Goal: Task Accomplishment & Management: Use online tool/utility

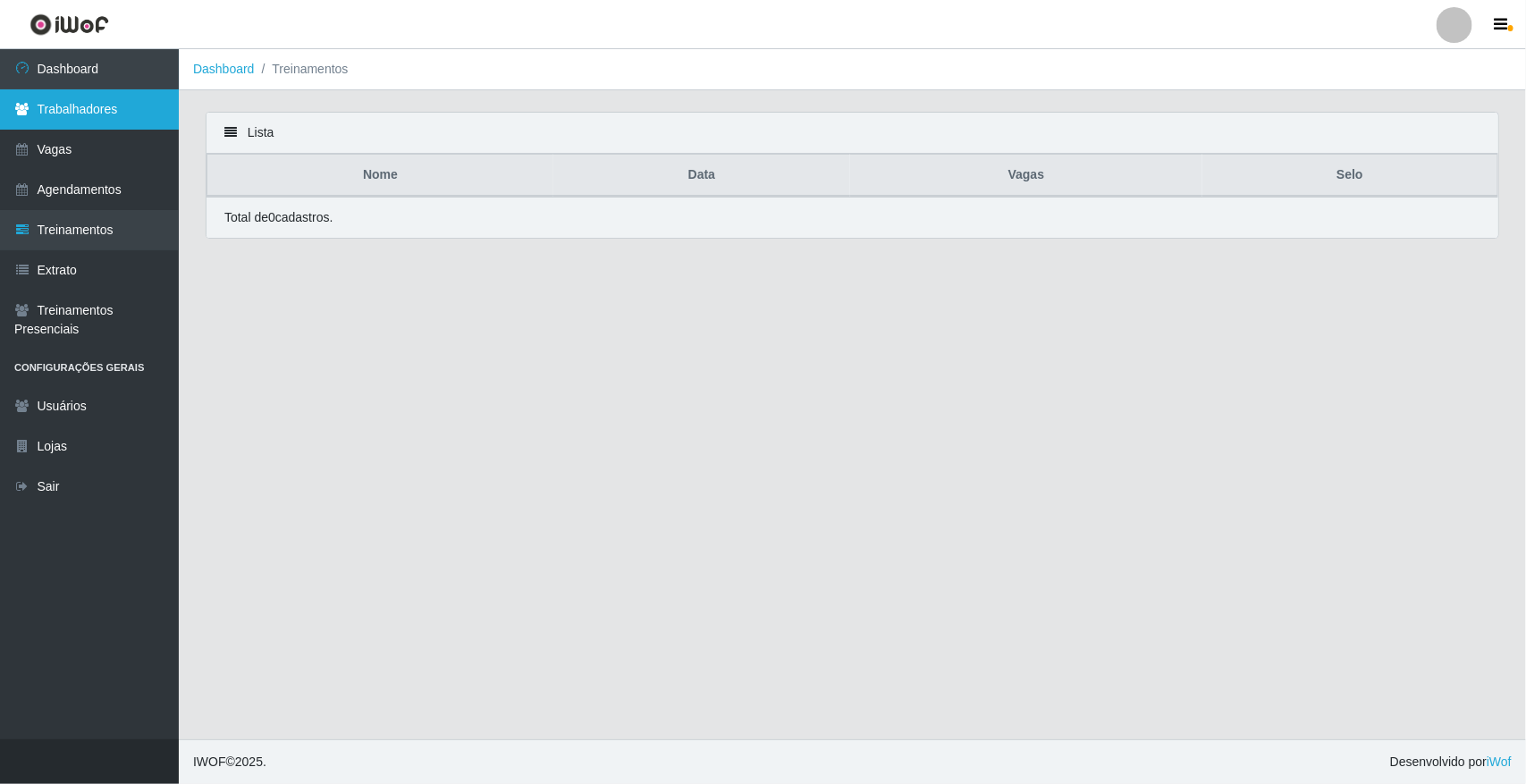
click at [110, 97] on link "Trabalhadores" at bounding box center [89, 109] width 179 height 40
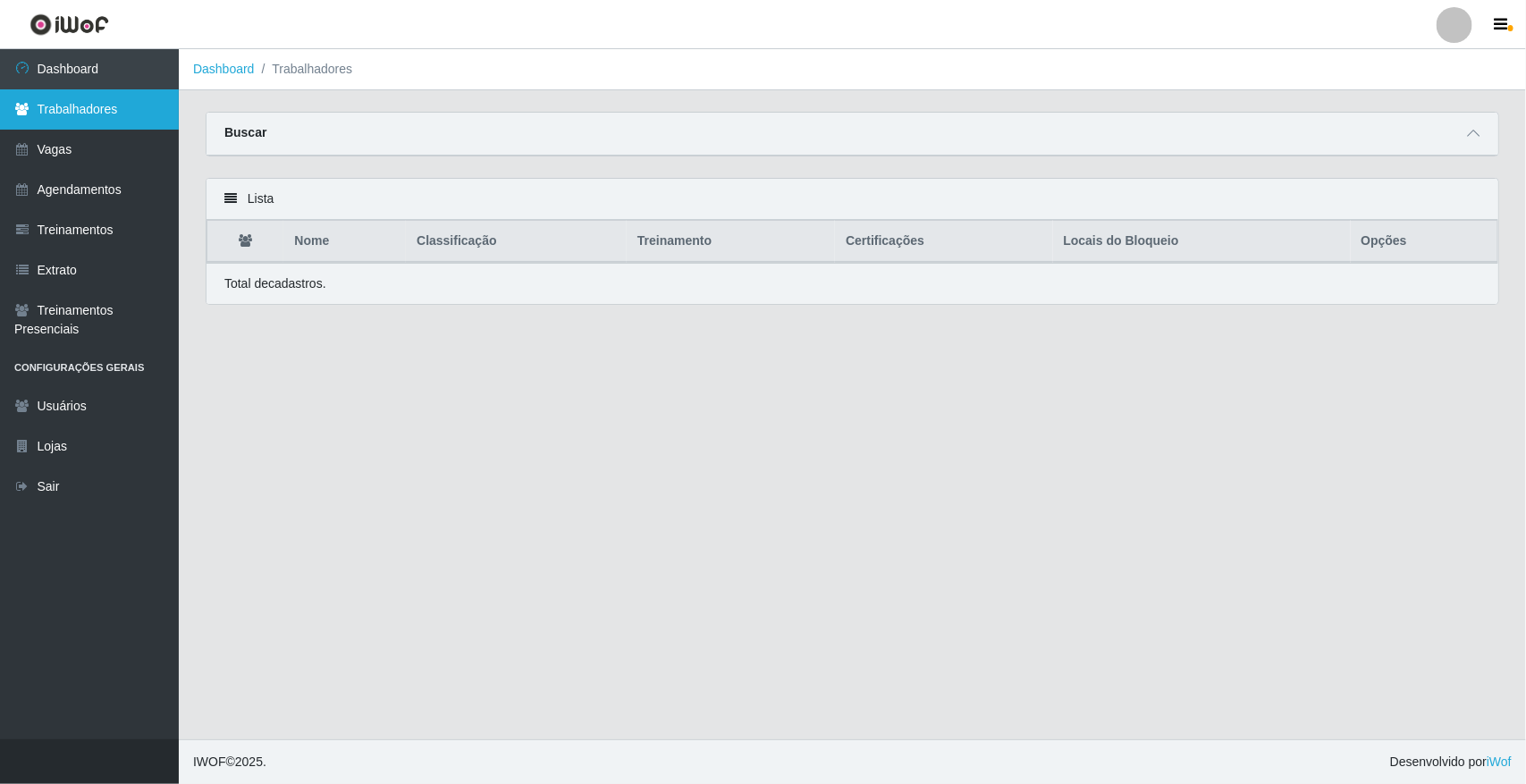
click at [103, 95] on link "Trabalhadores" at bounding box center [89, 109] width 179 height 40
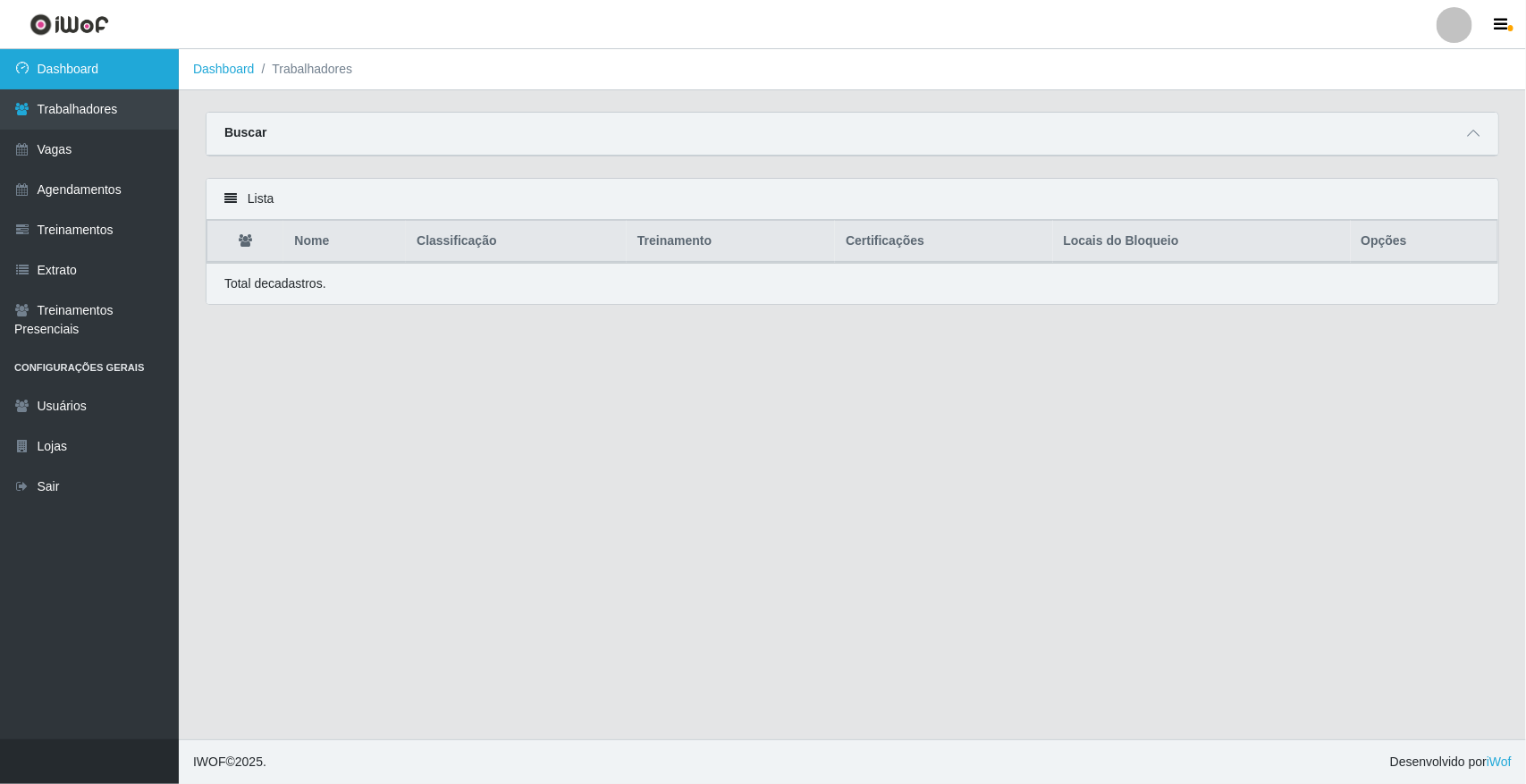
click at [103, 55] on link "Dashboard" at bounding box center [89, 69] width 179 height 40
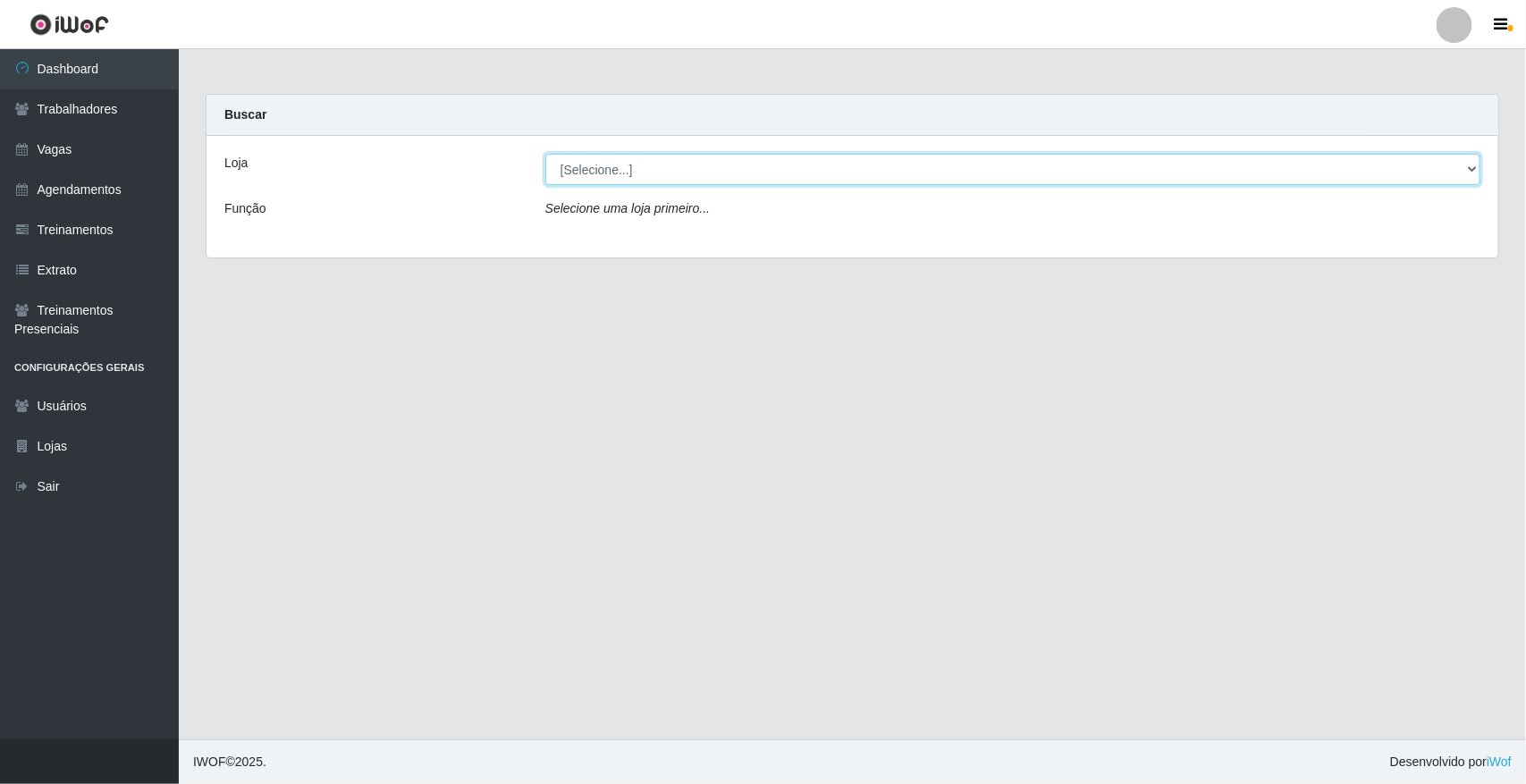
click at [856, 180] on select "[Selecione...] [GEOGRAPHIC_DATA]" at bounding box center [1013, 169] width 936 height 31
select select "65"
click at [545, 154] on select "[Selecione...] [GEOGRAPHIC_DATA]" at bounding box center [1013, 169] width 936 height 31
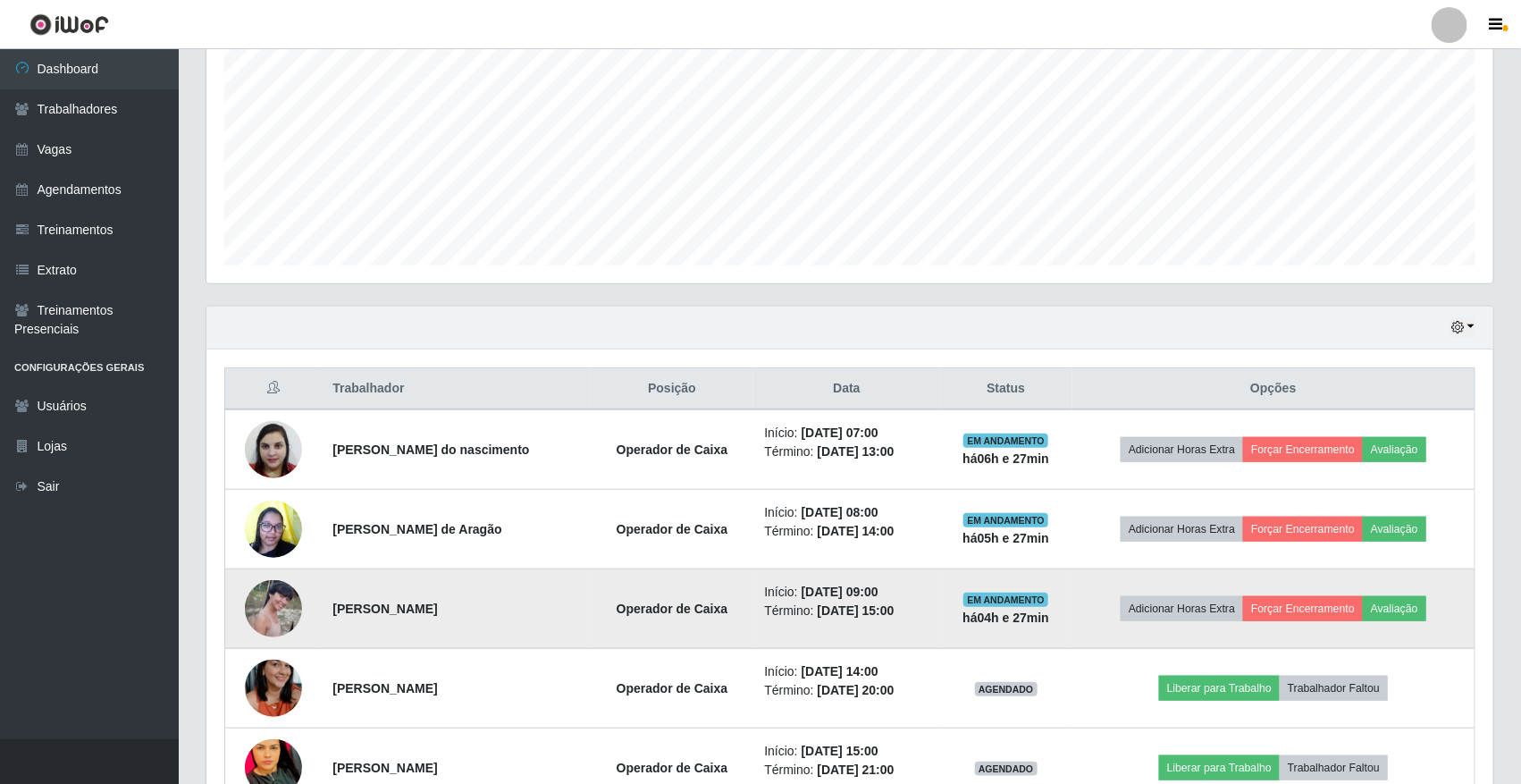
scroll to position [484, 0]
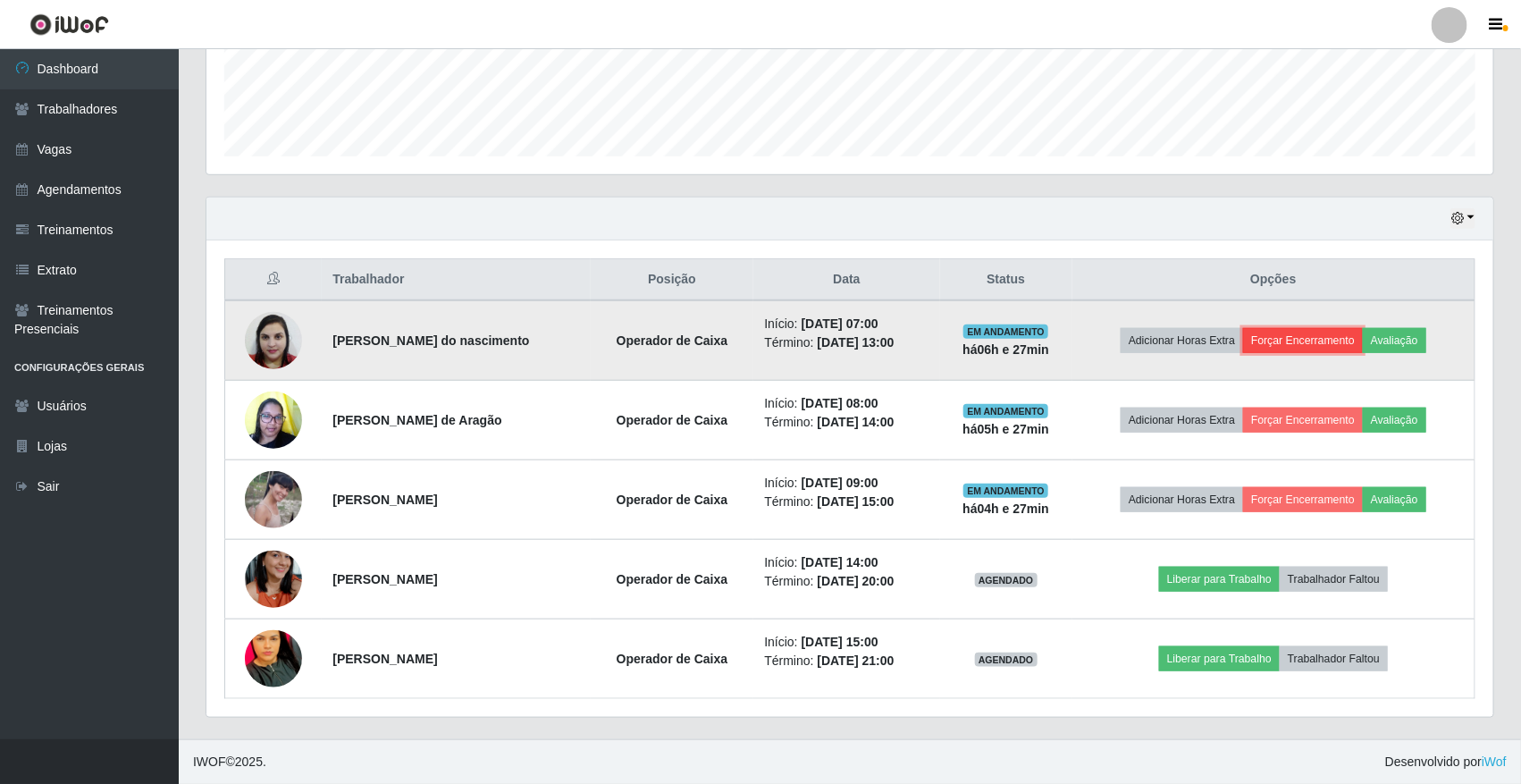
click at [1347, 329] on button "Forçar Encerramento" at bounding box center [1303, 340] width 119 height 25
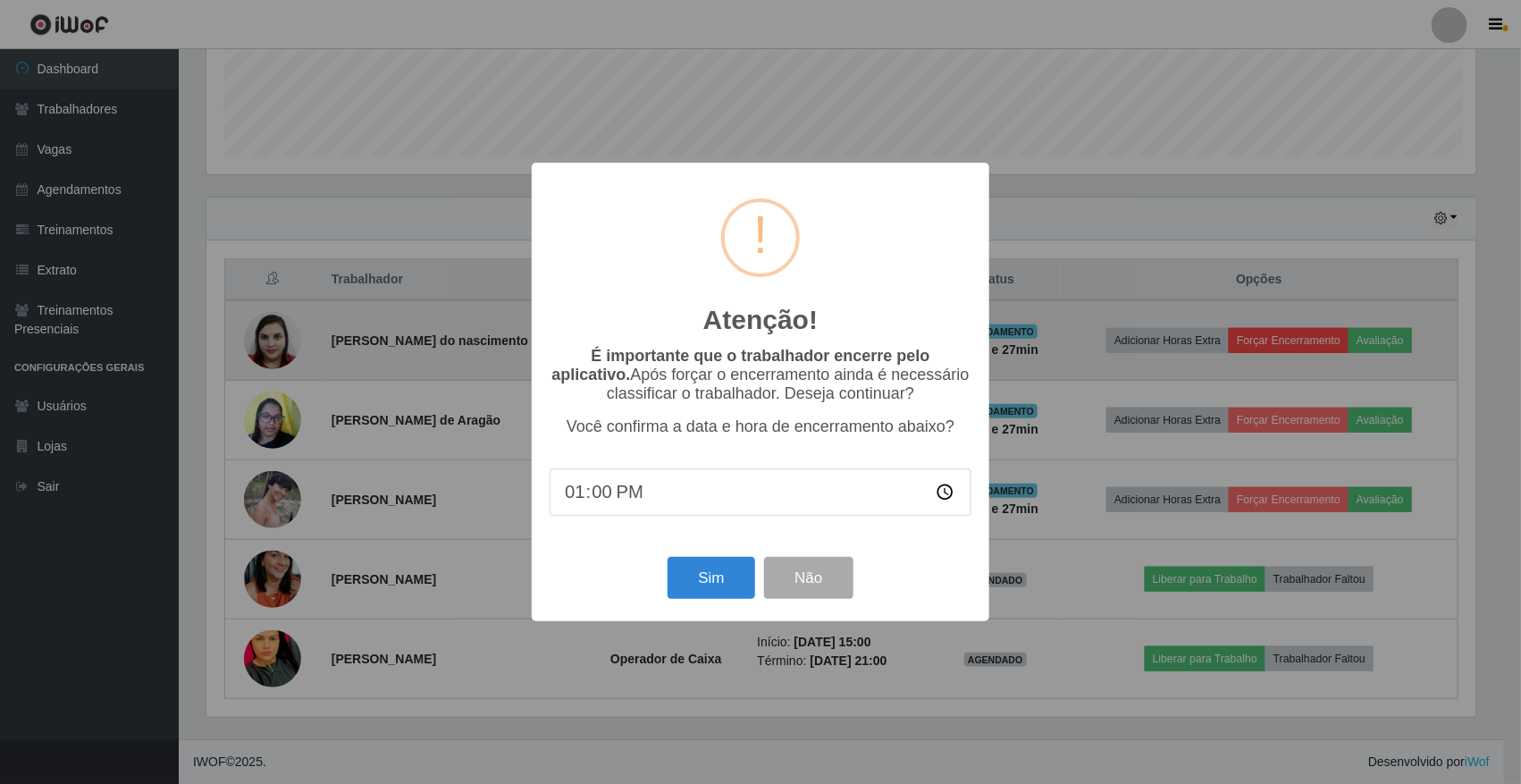
scroll to position [372, 1275]
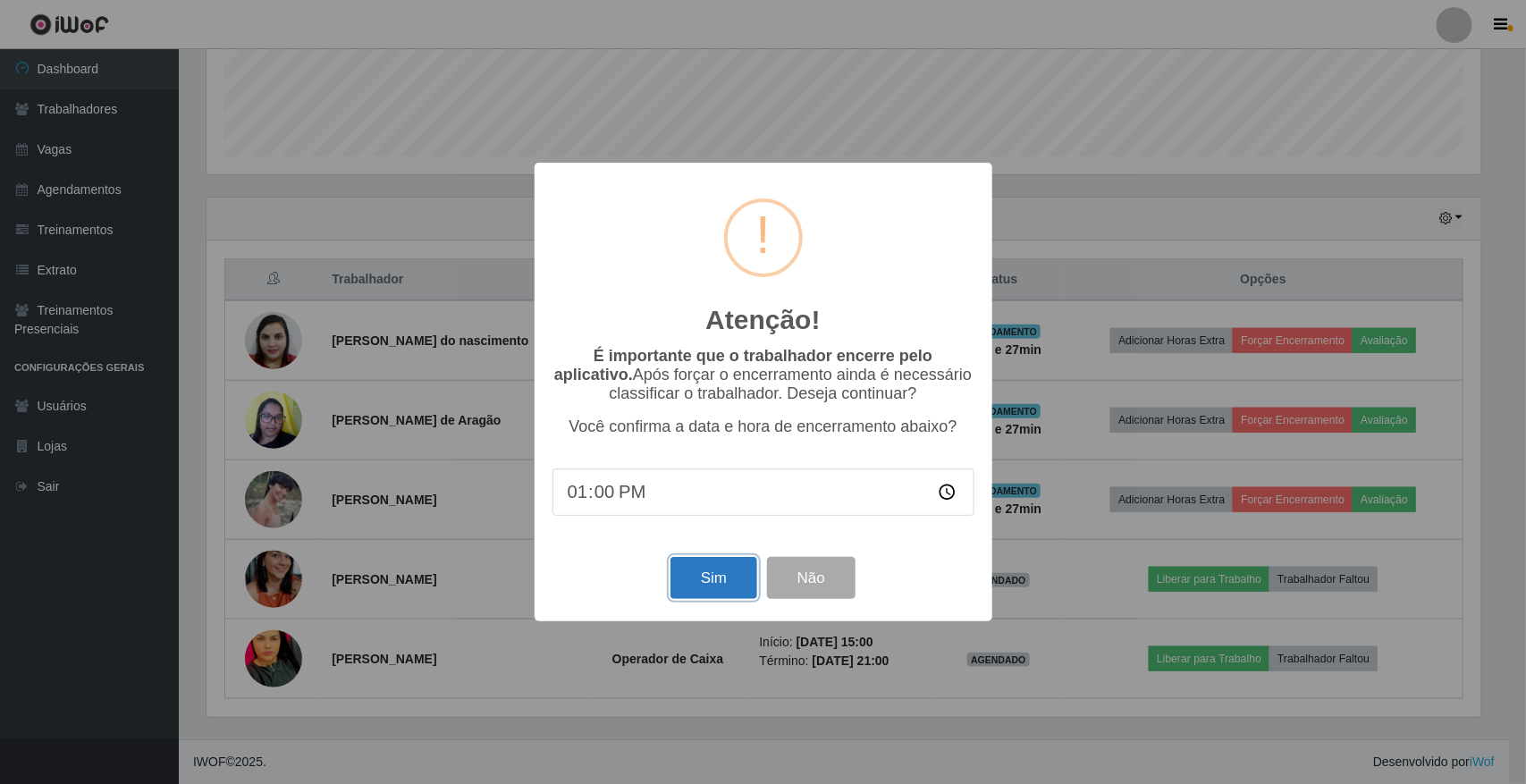
click at [725, 588] on button "Sim" at bounding box center [714, 577] width 87 height 42
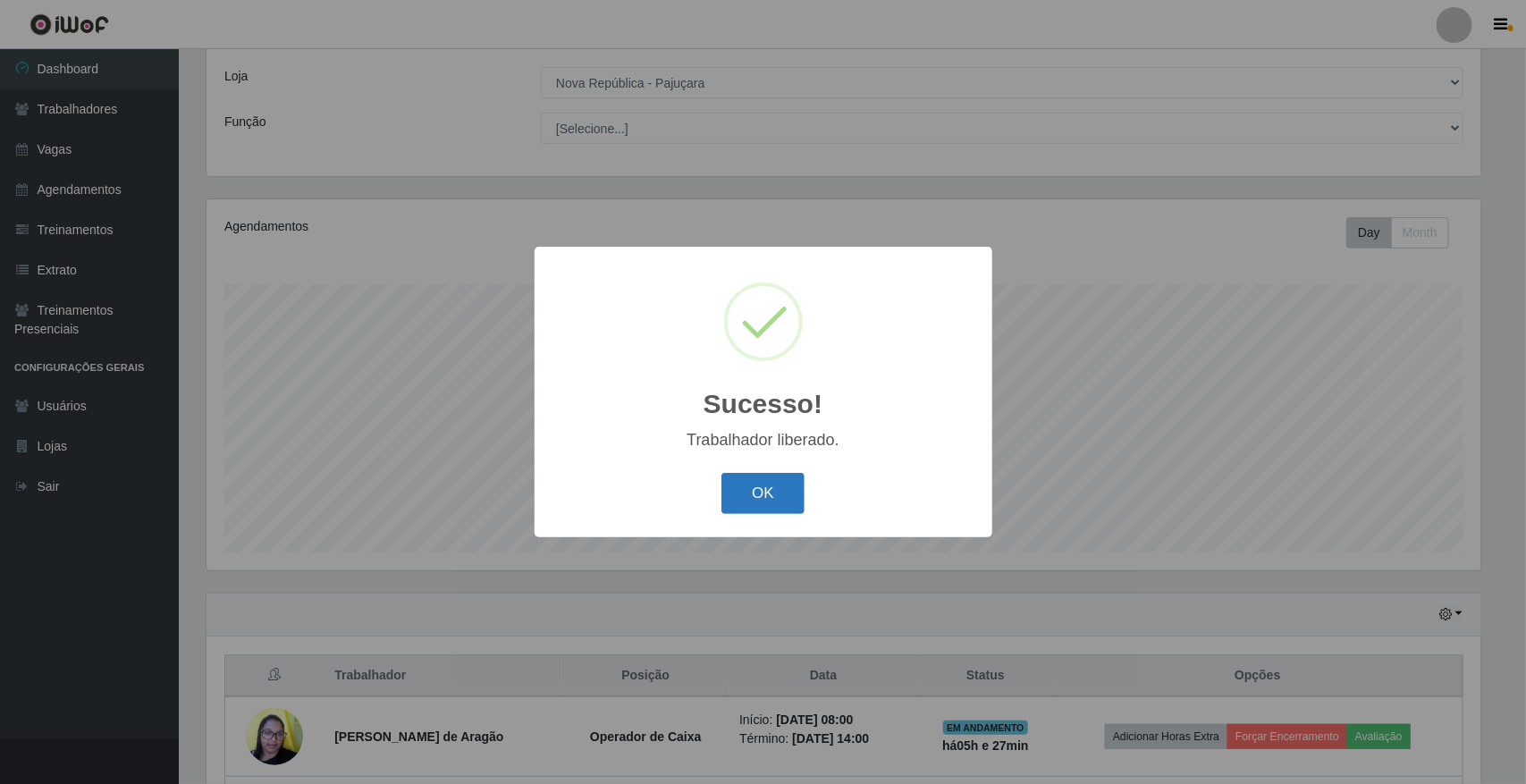
click at [779, 500] on button "OK" at bounding box center [763, 494] width 83 height 42
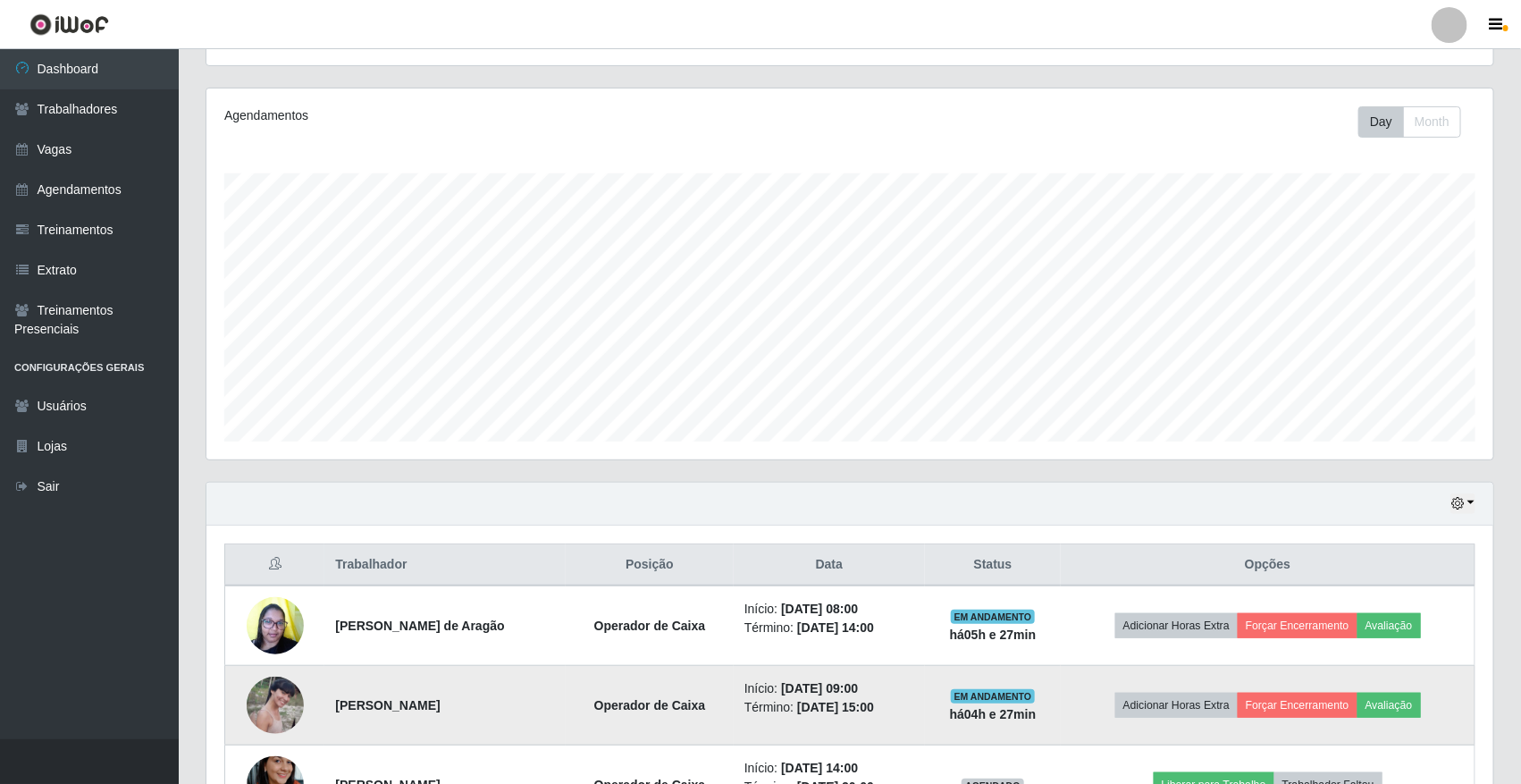
scroll to position [405, 0]
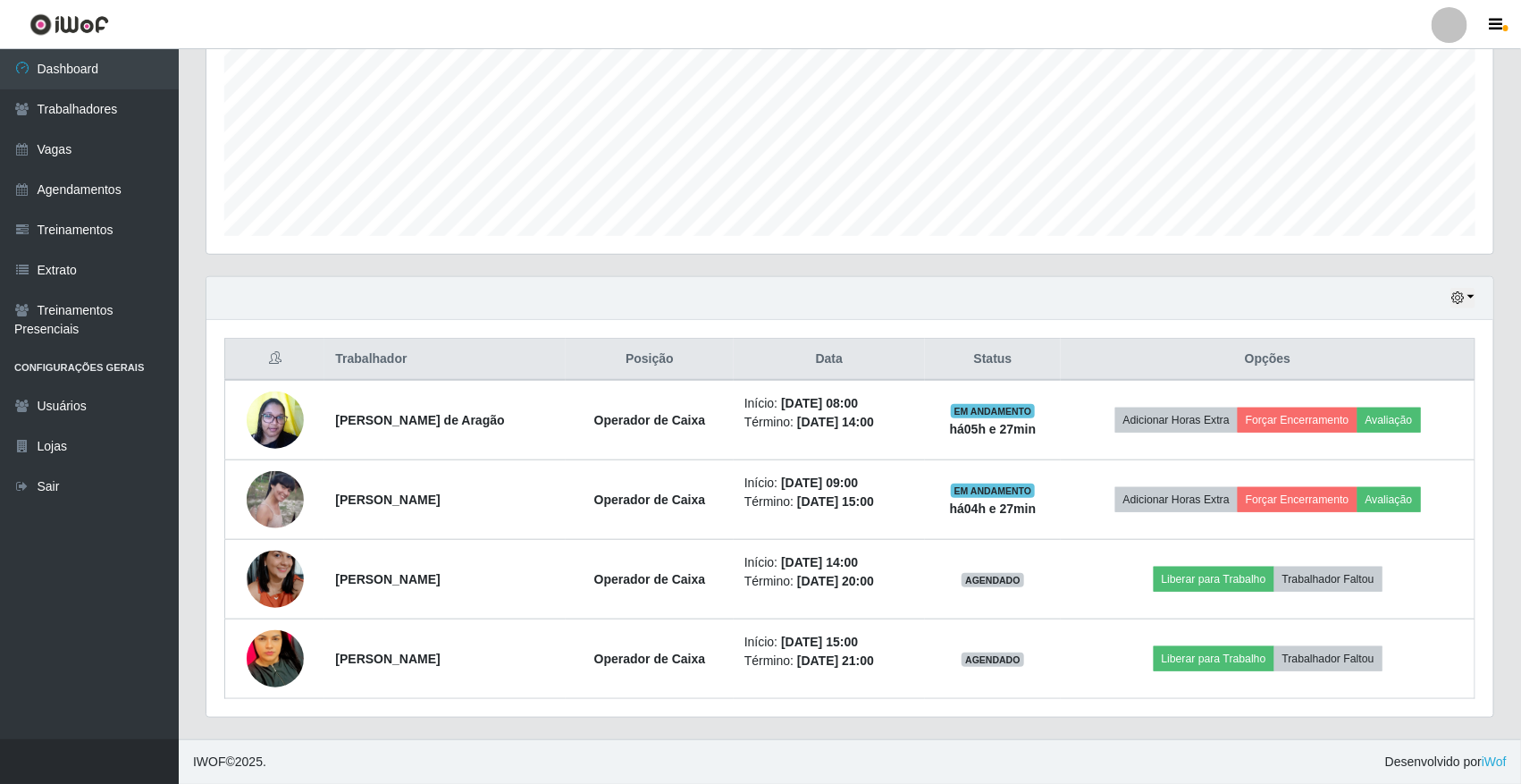
click at [1483, 293] on div "Hoje 1 dia 3 dias 1 Semana Não encerrados" at bounding box center [850, 299] width 1287 height 43
click at [1466, 300] on button "button" at bounding box center [1463, 298] width 25 height 21
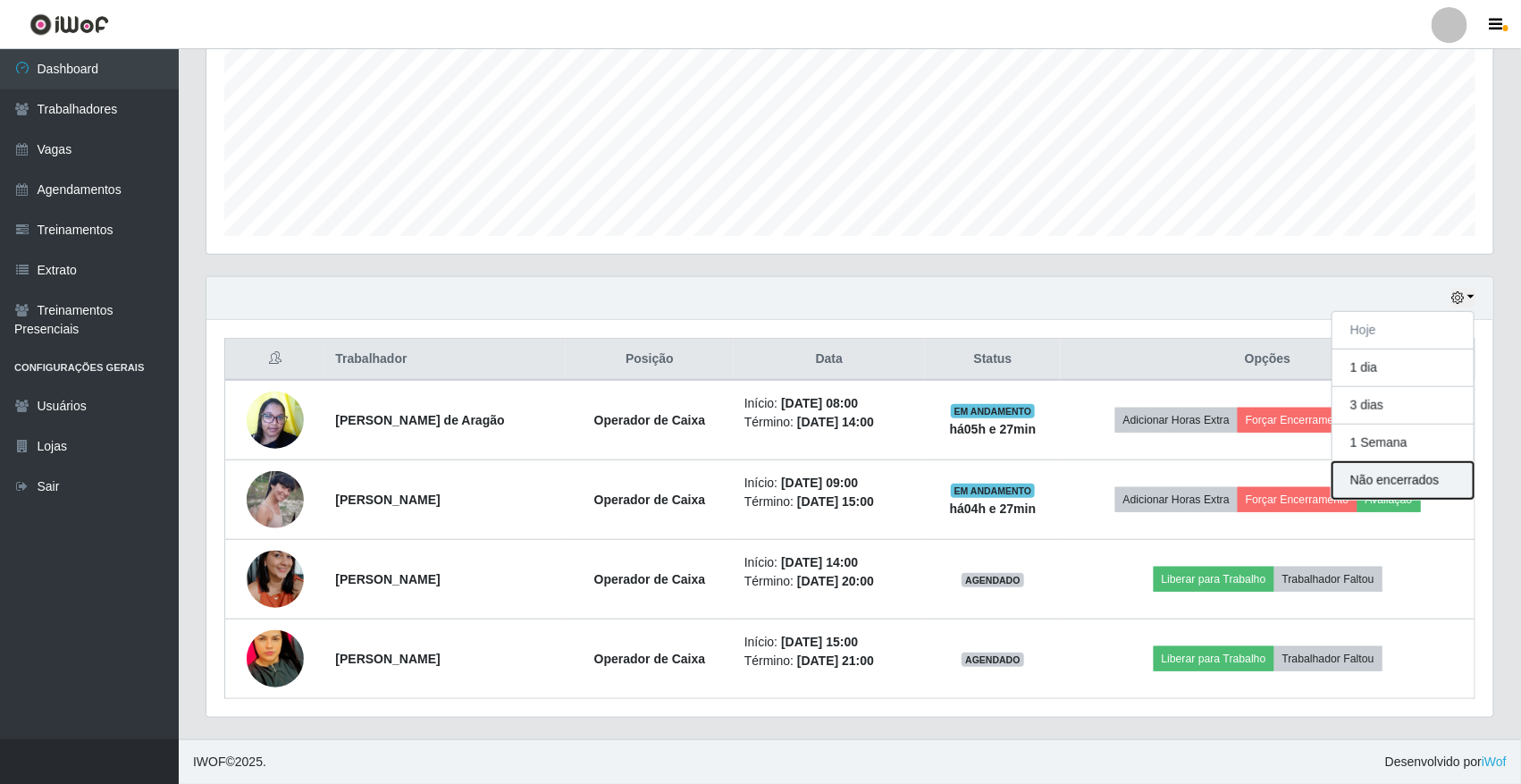
click at [1382, 476] on button "Não encerrados" at bounding box center [1403, 480] width 141 height 37
